Goal: Task Accomplishment & Management: Manage account settings

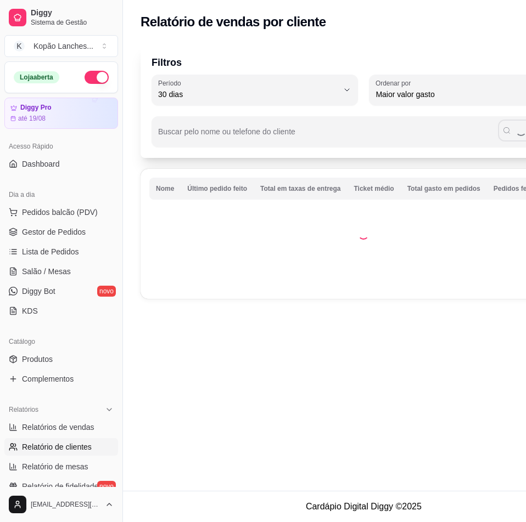
select select "30"
select select "HIGHEST_TOTAL_SPENT_WITH_ORDERS"
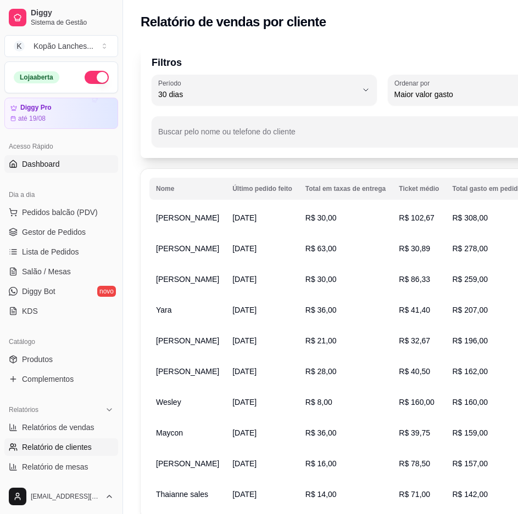
click at [100, 171] on link "Dashboard" at bounding box center [61, 164] width 114 height 18
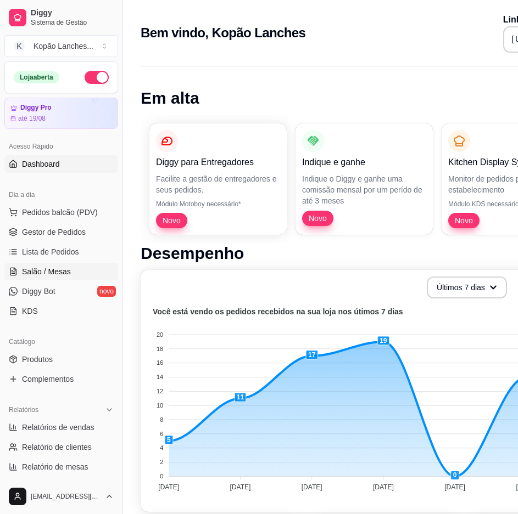
click at [67, 268] on span "Salão / Mesas" at bounding box center [46, 271] width 49 height 11
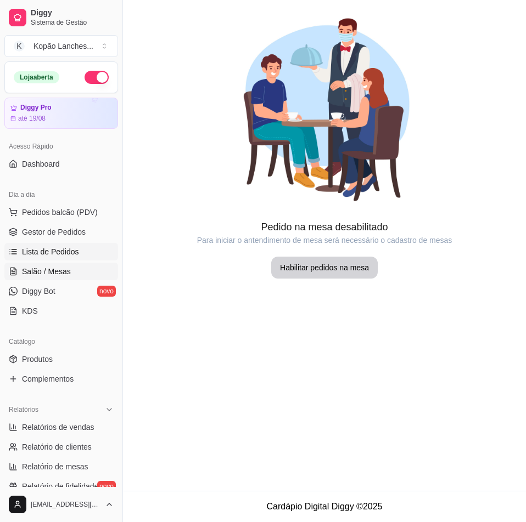
click at [71, 256] on span "Lista de Pedidos" at bounding box center [50, 251] width 57 height 11
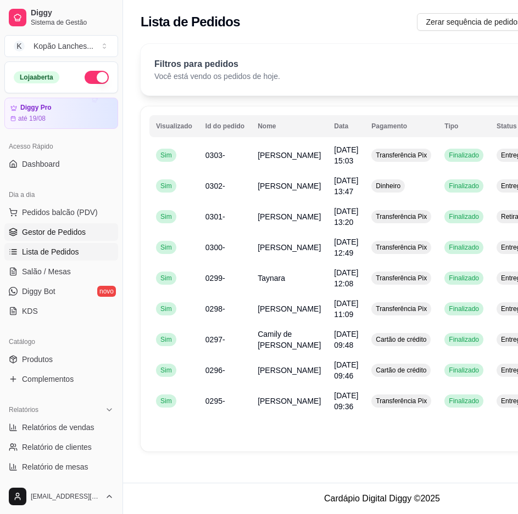
click at [84, 236] on link "Gestor de Pedidos" at bounding box center [61, 232] width 114 height 18
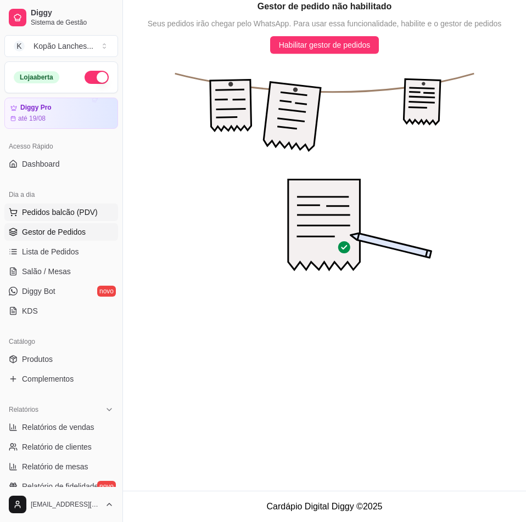
click at [86, 218] on button "Pedidos balcão (PDV)" at bounding box center [61, 213] width 114 height 18
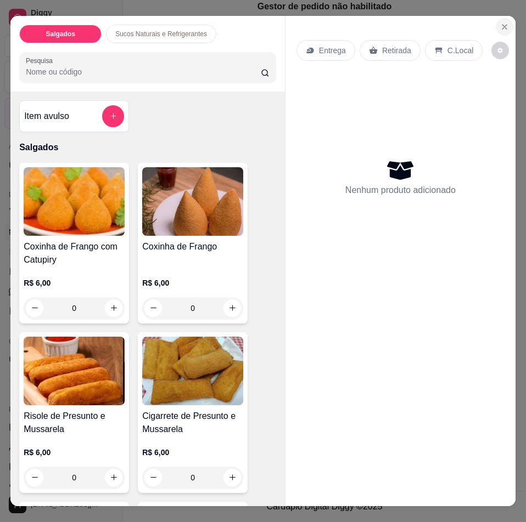
click at [500, 23] on icon "Close" at bounding box center [504, 27] width 9 height 9
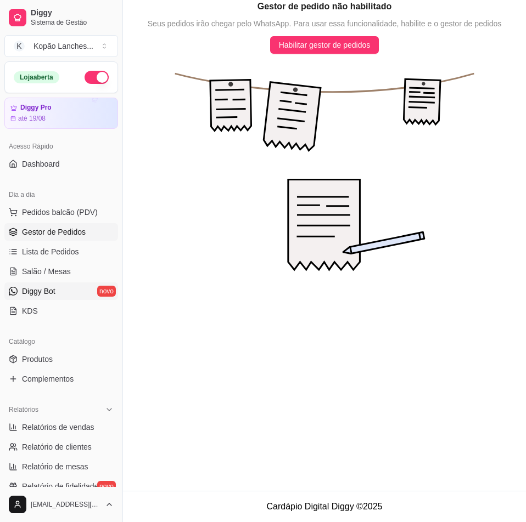
click at [68, 290] on link "Diggy Bot novo" at bounding box center [61, 292] width 114 height 18
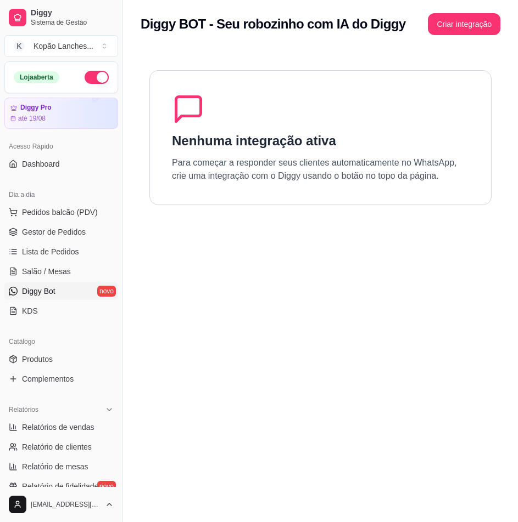
click at [33, 201] on div "Dia a dia" at bounding box center [61, 195] width 114 height 18
click at [444, 26] on button "Criar integração" at bounding box center [464, 24] width 72 height 22
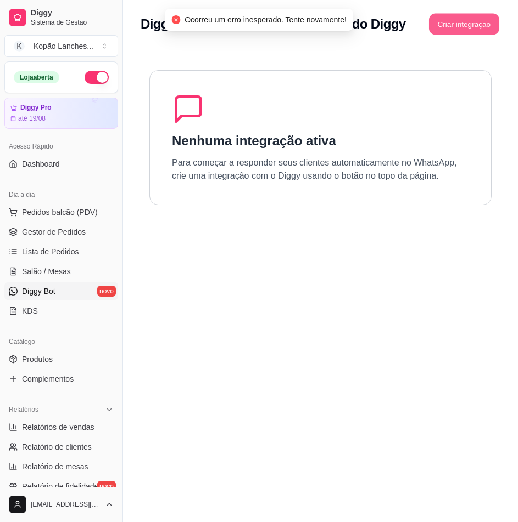
click at [430, 29] on button "Criar integração" at bounding box center [464, 24] width 70 height 21
click at [373, 40] on div "Diggy BOT - Seu robozinho com IA do Diggy Criar integração" at bounding box center [320, 21] width 395 height 42
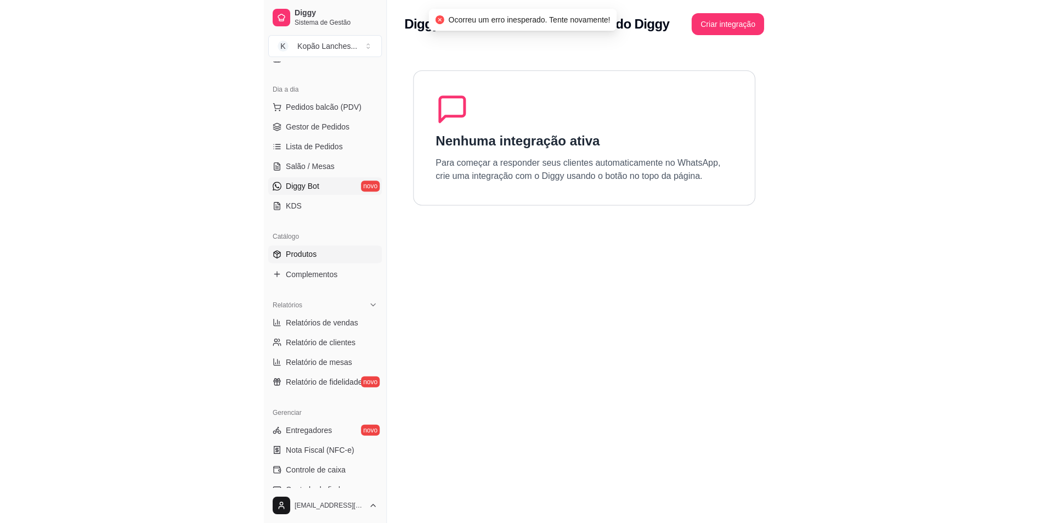
scroll to position [110, 0]
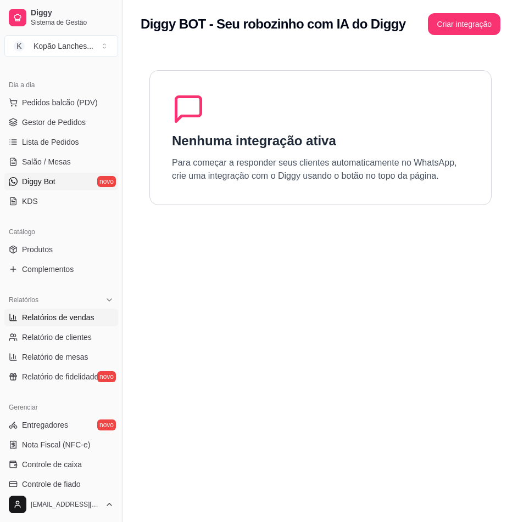
click at [55, 323] on span "Relatórios de vendas" at bounding box center [58, 317] width 72 height 11
select select "ALL"
select select "0"
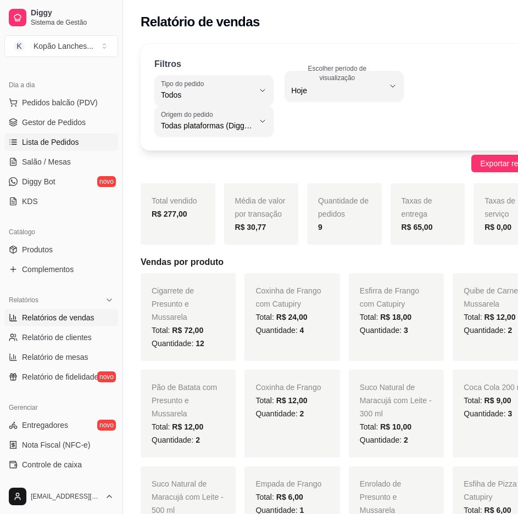
click at [44, 134] on link "Lista de Pedidos" at bounding box center [61, 142] width 114 height 18
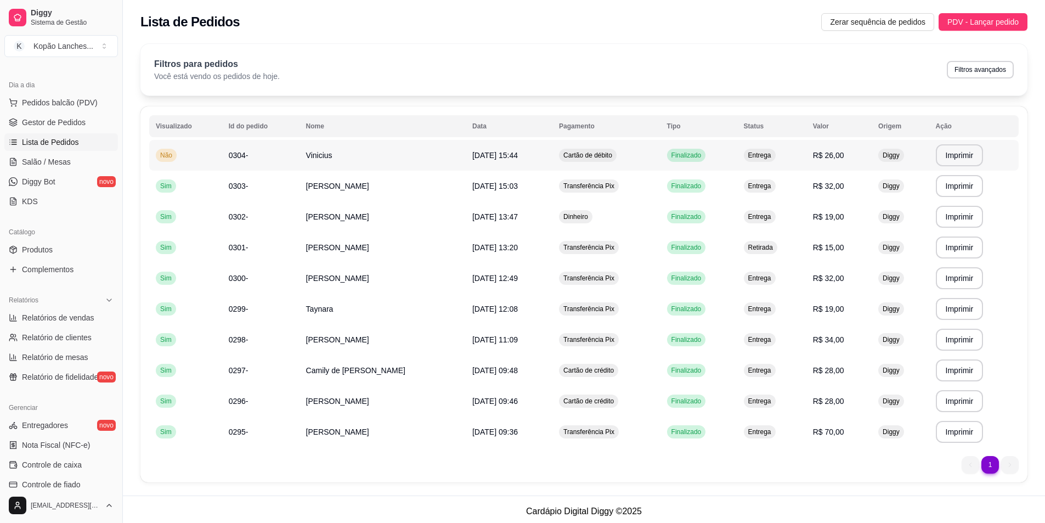
click at [525, 151] on td "[DATE] 15:44" at bounding box center [509, 155] width 87 height 31
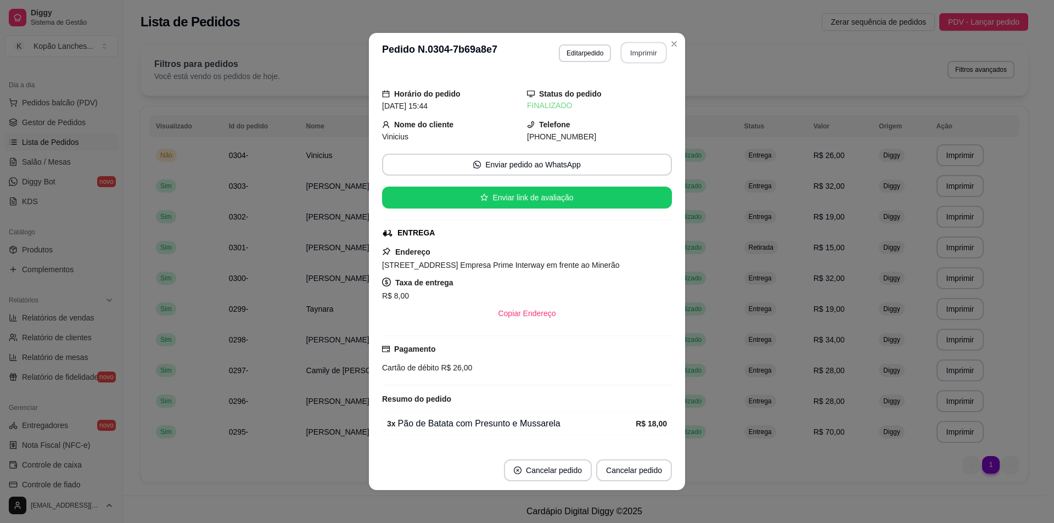
click at [525, 47] on button "Imprimir" at bounding box center [644, 52] width 46 height 21
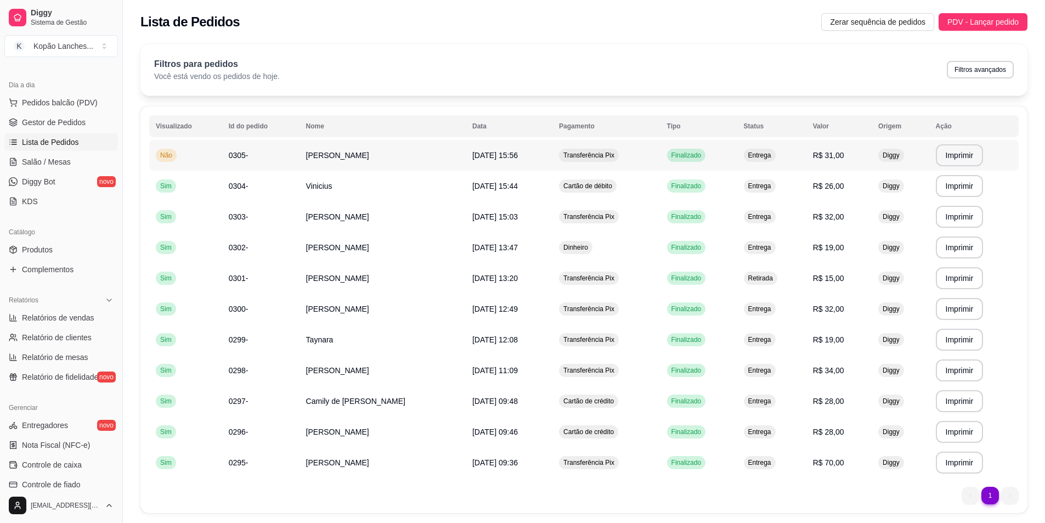
click at [525, 154] on span "Entrega" at bounding box center [759, 155] width 27 height 9
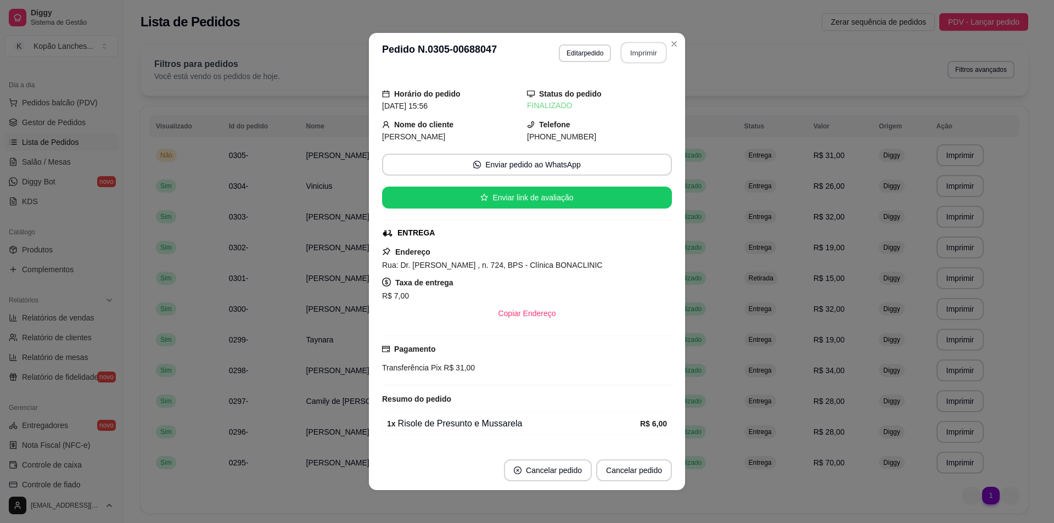
click at [525, 49] on button "Imprimir" at bounding box center [644, 52] width 46 height 21
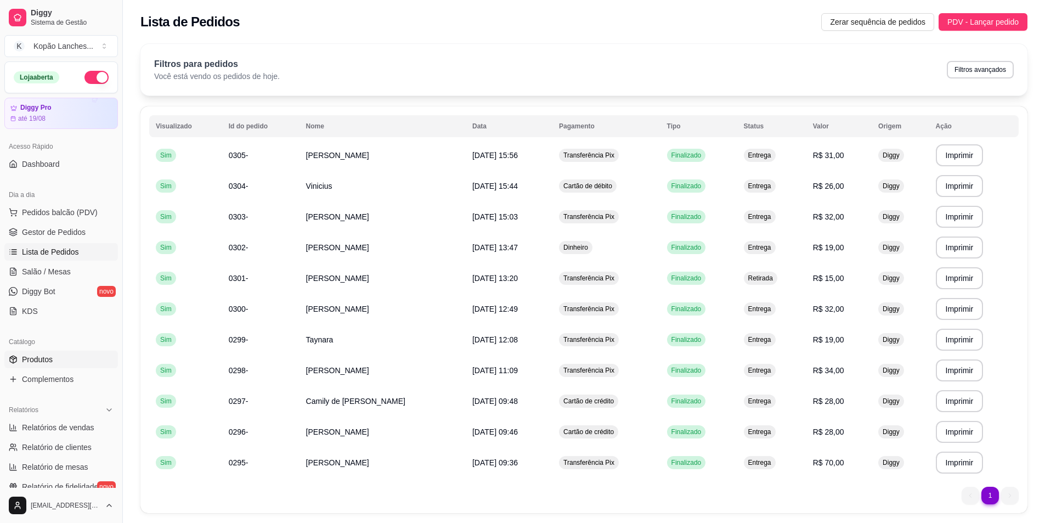
click at [38, 358] on span "Produtos" at bounding box center [37, 359] width 31 height 11
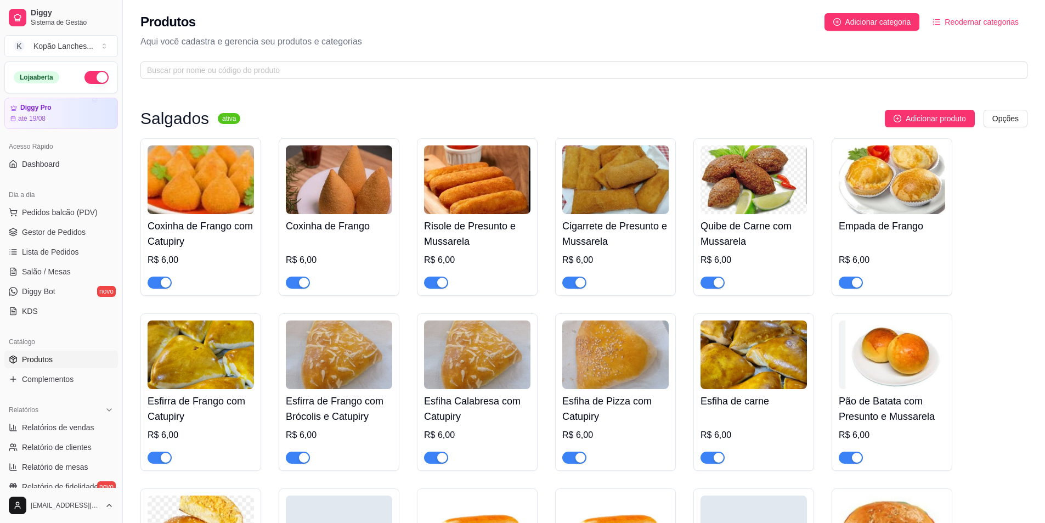
click at [431, 284] on span "button" at bounding box center [436, 283] width 24 height 12
click at [525, 283] on button "button" at bounding box center [851, 283] width 24 height 12
click at [525, 459] on span "button" at bounding box center [575, 458] width 24 height 12
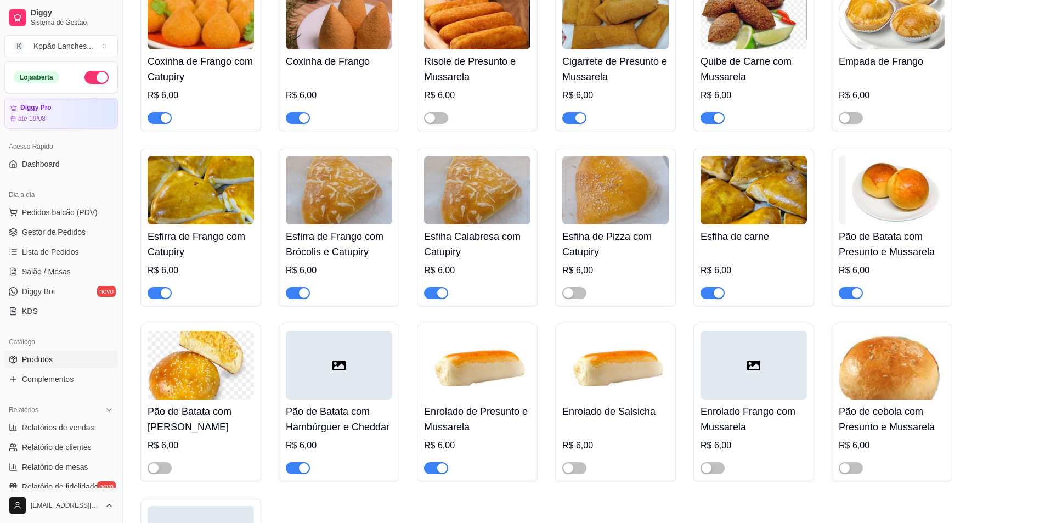
click at [525, 296] on span "button" at bounding box center [851, 293] width 24 height 12
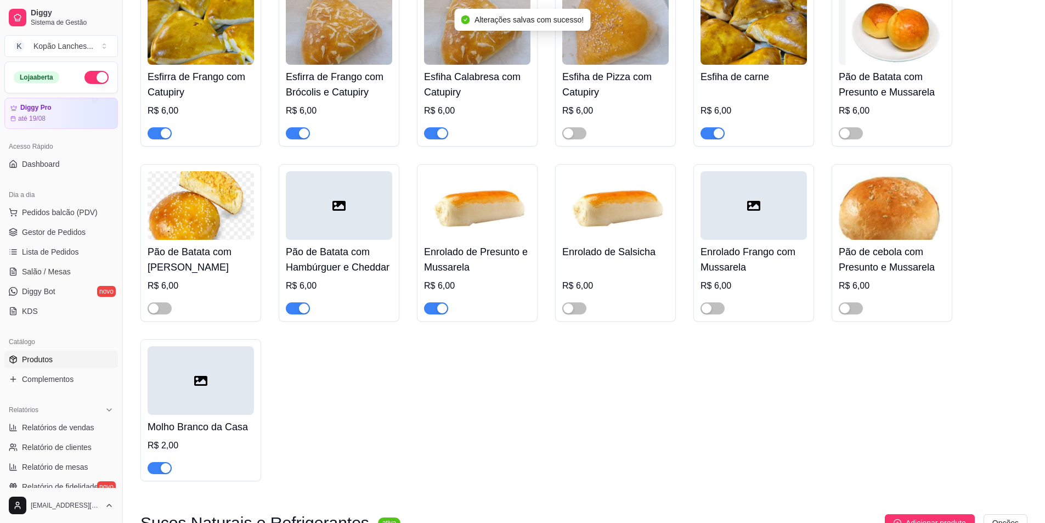
scroll to position [329, 0]
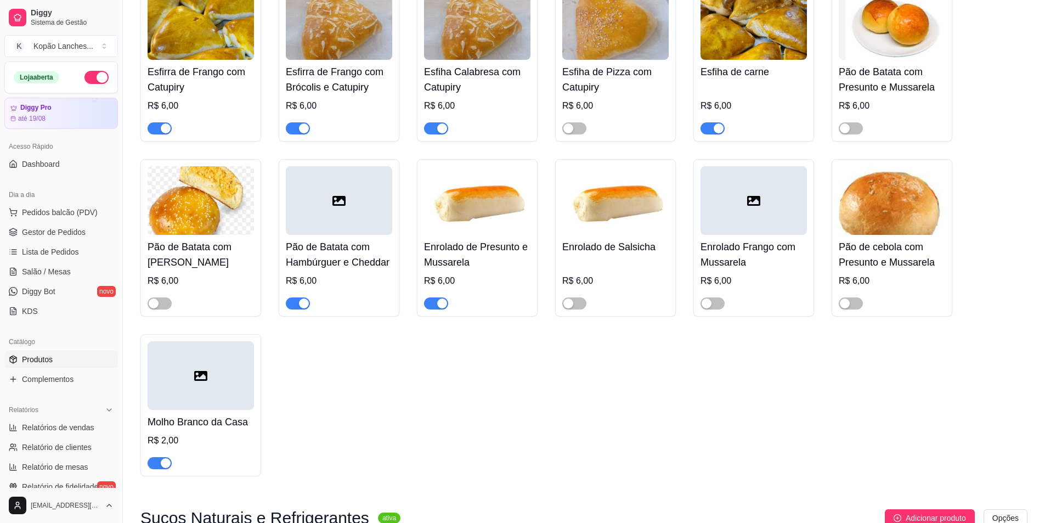
click at [293, 307] on span "button" at bounding box center [298, 303] width 24 height 12
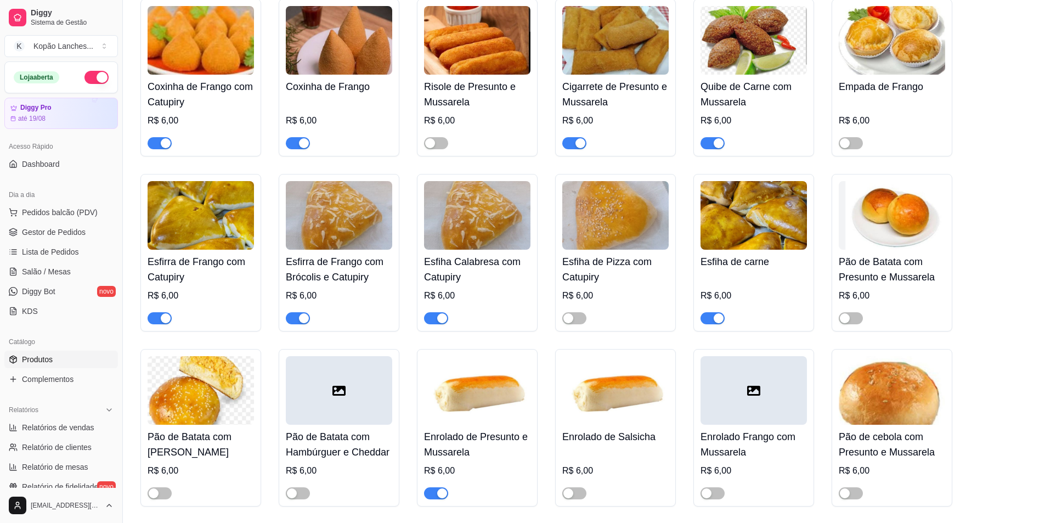
scroll to position [0, 0]
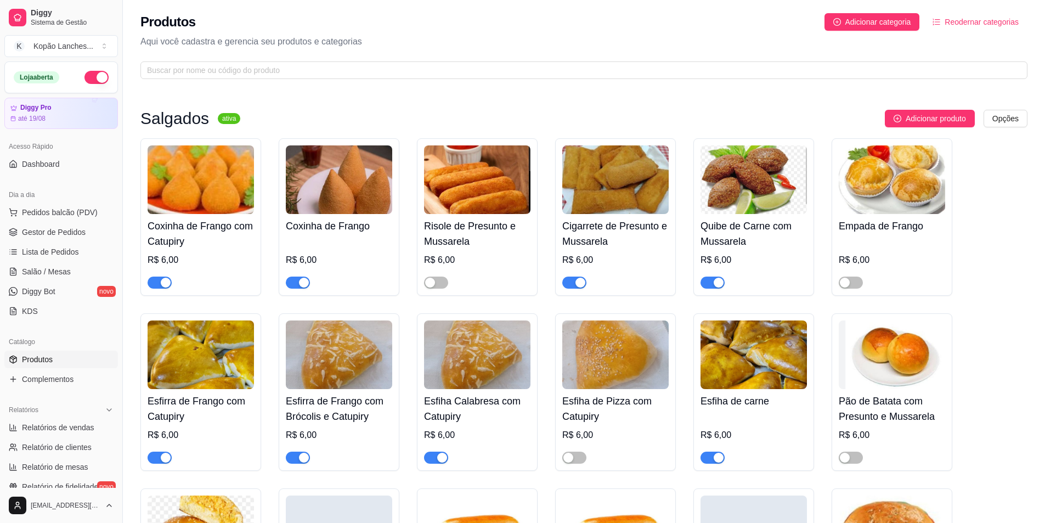
click at [525, 284] on span "button" at bounding box center [713, 283] width 24 height 12
click at [441, 278] on span "button" at bounding box center [436, 283] width 24 height 12
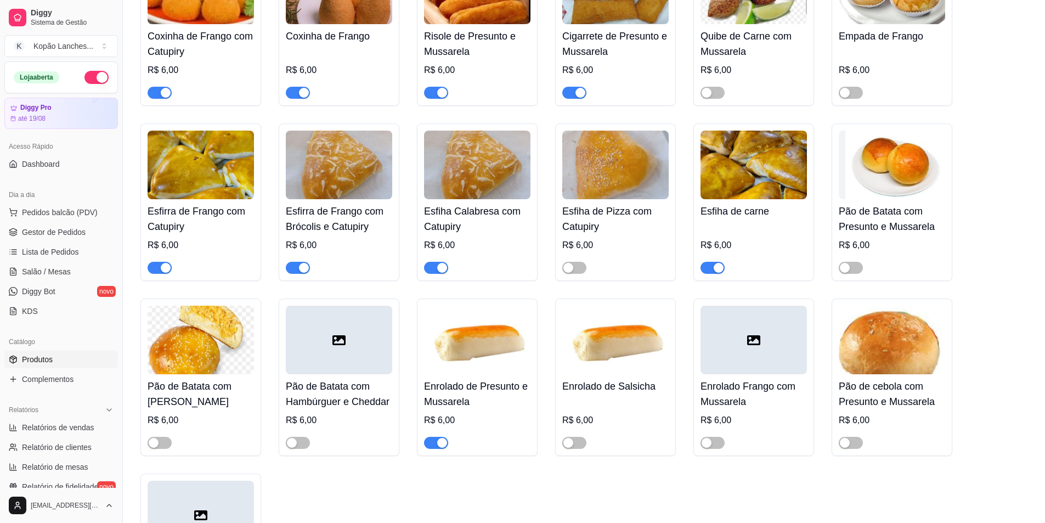
scroll to position [220, 0]
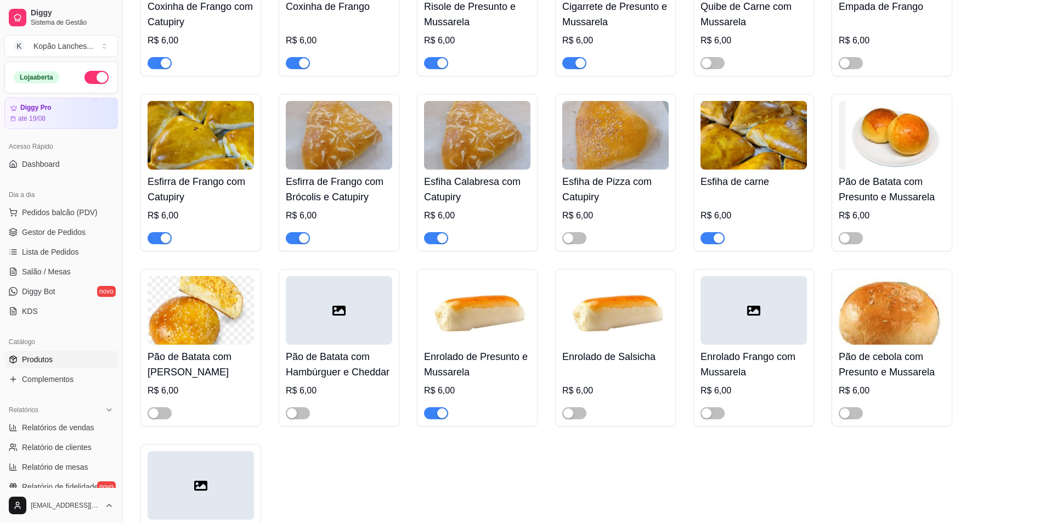
click at [427, 414] on span "button" at bounding box center [436, 413] width 24 height 12
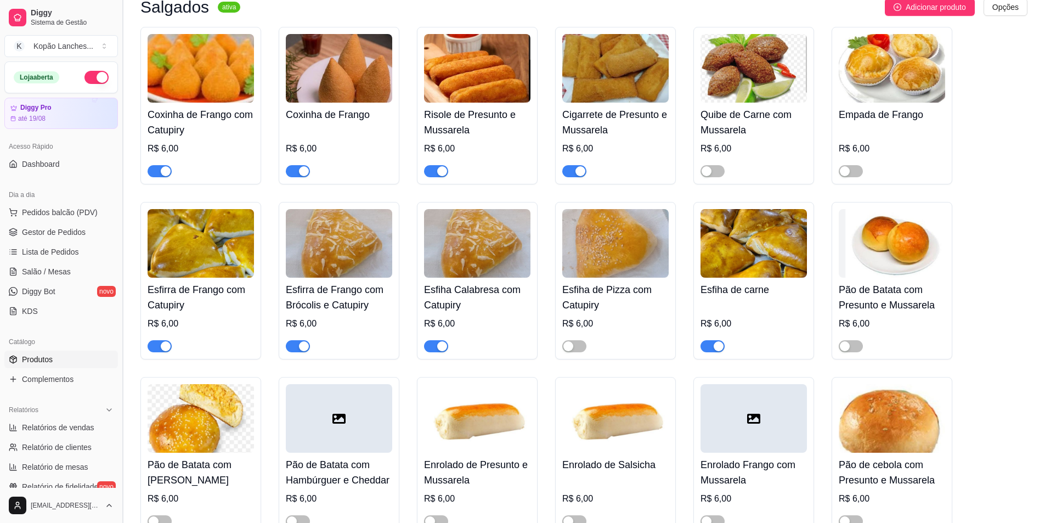
scroll to position [110, 0]
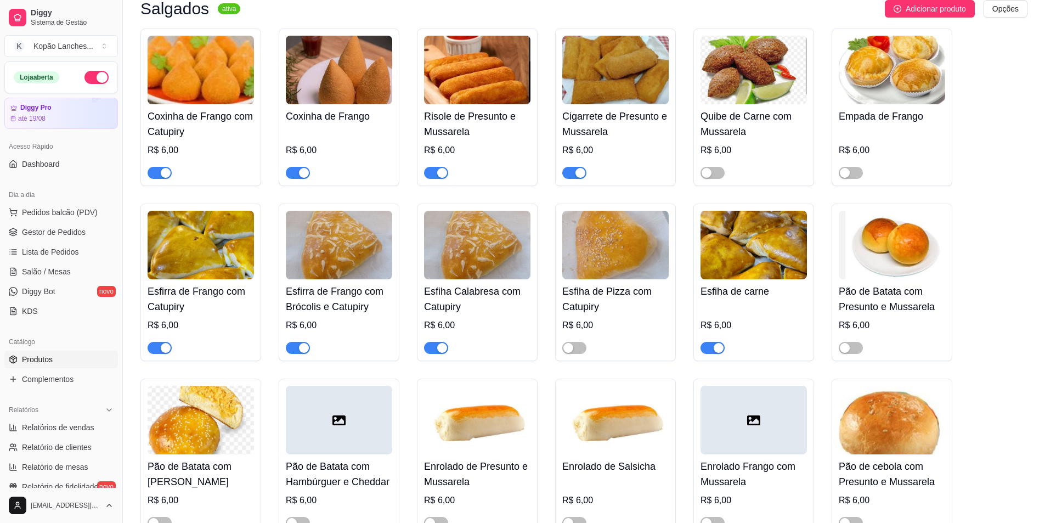
click at [430, 172] on span "button" at bounding box center [436, 173] width 24 height 12
